Goal: Find specific page/section: Find specific page/section

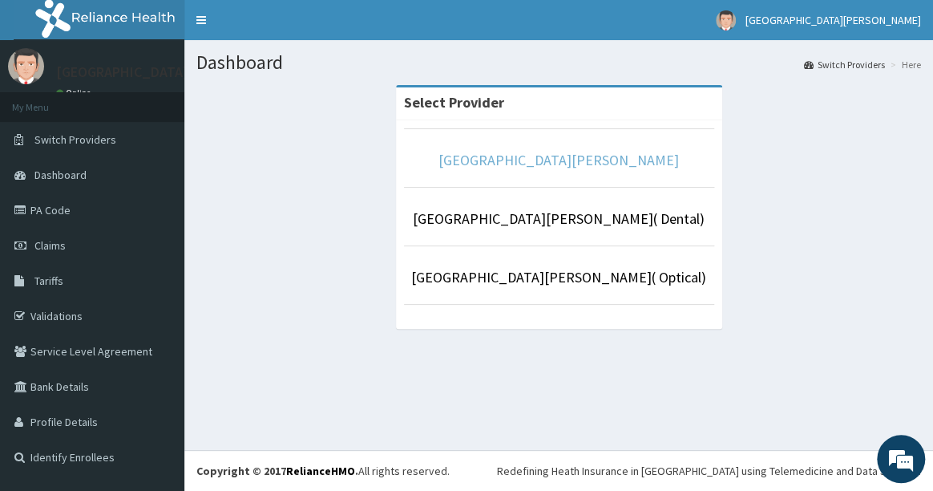
click at [531, 159] on link "[GEOGRAPHIC_DATA][PERSON_NAME]" at bounding box center [558, 160] width 240 height 18
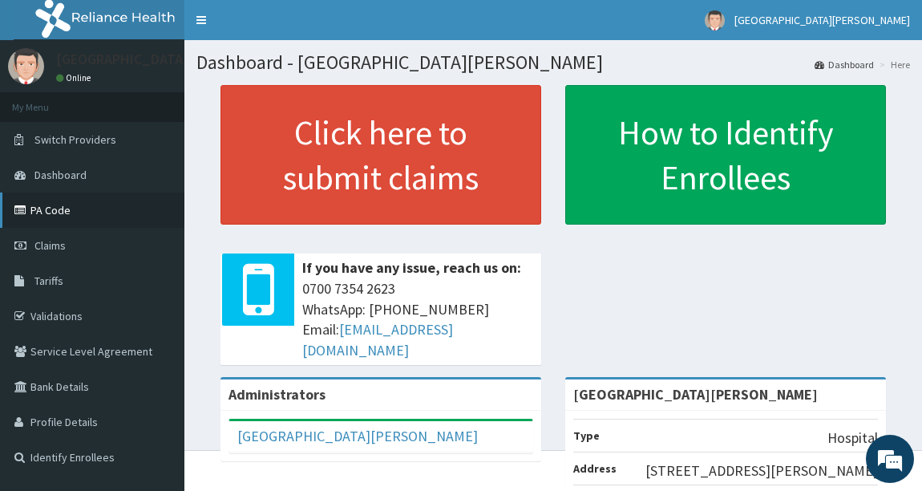
click at [87, 206] on link "PA Code" at bounding box center [92, 209] width 184 height 35
